Goal: Transaction & Acquisition: Book appointment/travel/reservation

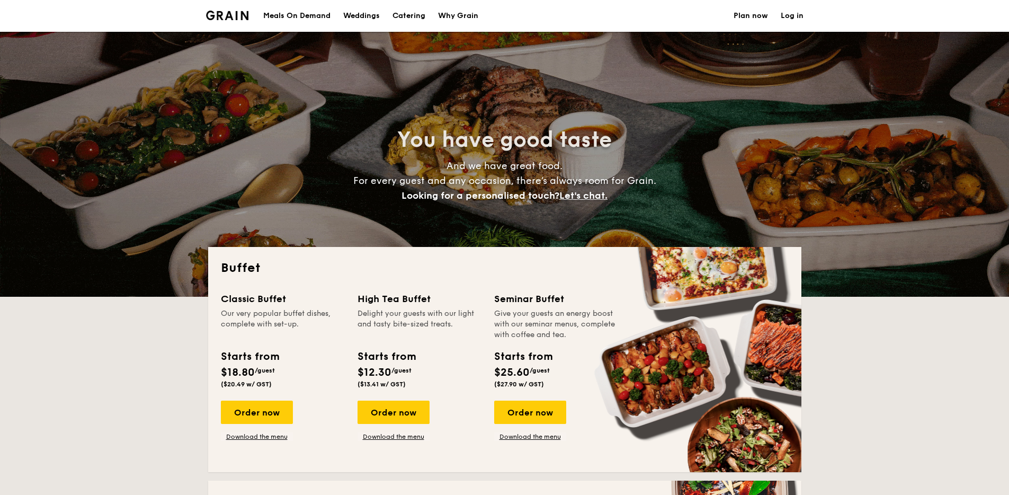
select select
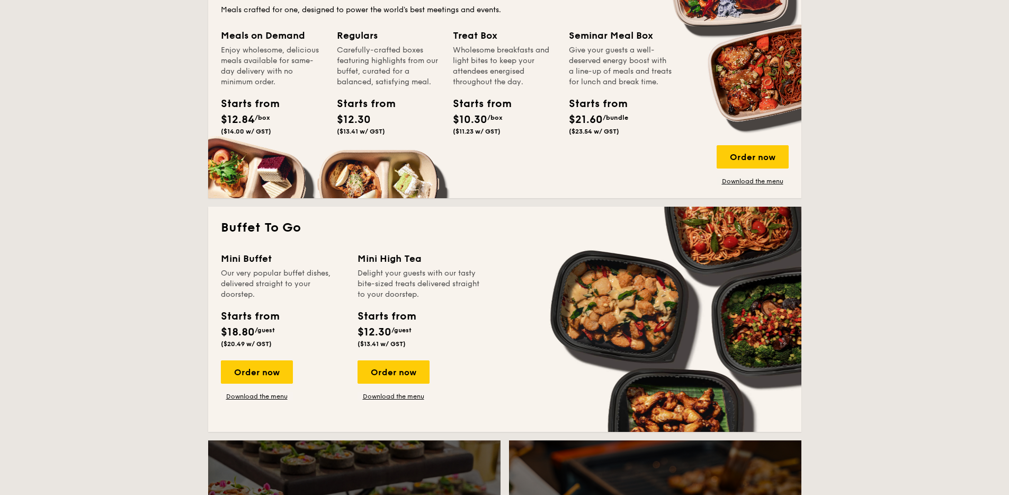
scroll to position [515, 0]
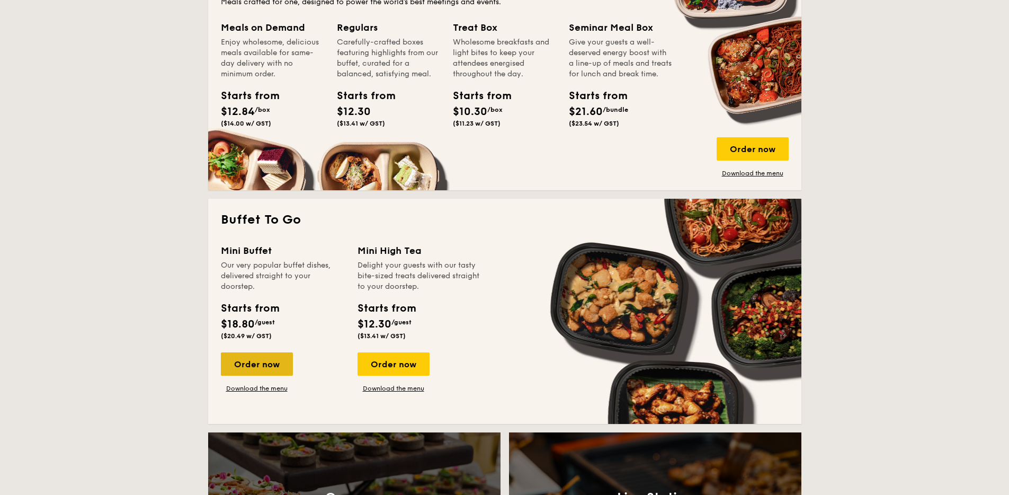
click at [271, 367] on div "Order now" at bounding box center [257, 363] width 72 height 23
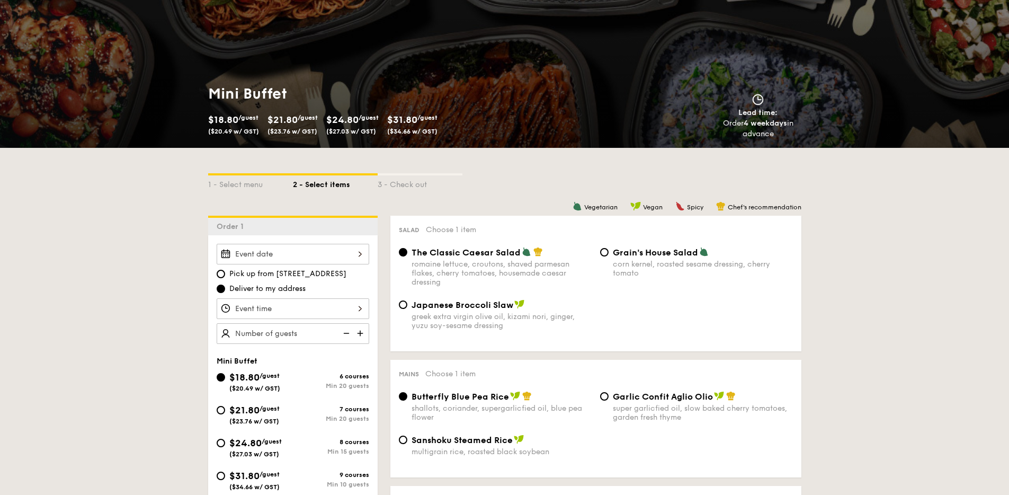
scroll to position [110, 0]
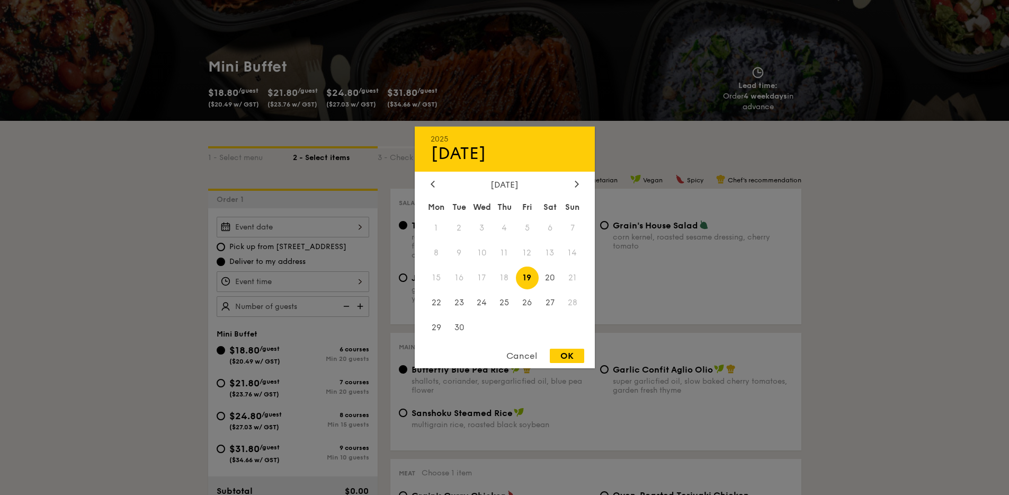
click at [307, 223] on div "2025 Sep [DATE] Tue Wed Thu Fri Sat Sun 1 2 3 4 5 6 7 8 9 10 11 12 13 14 15 16 …" at bounding box center [293, 227] width 153 height 21
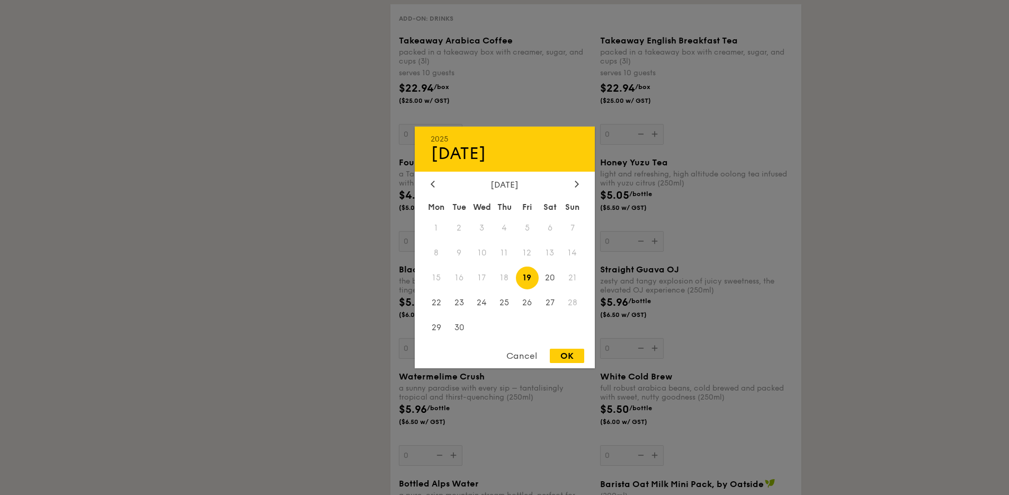
select select
